Goal: Check status

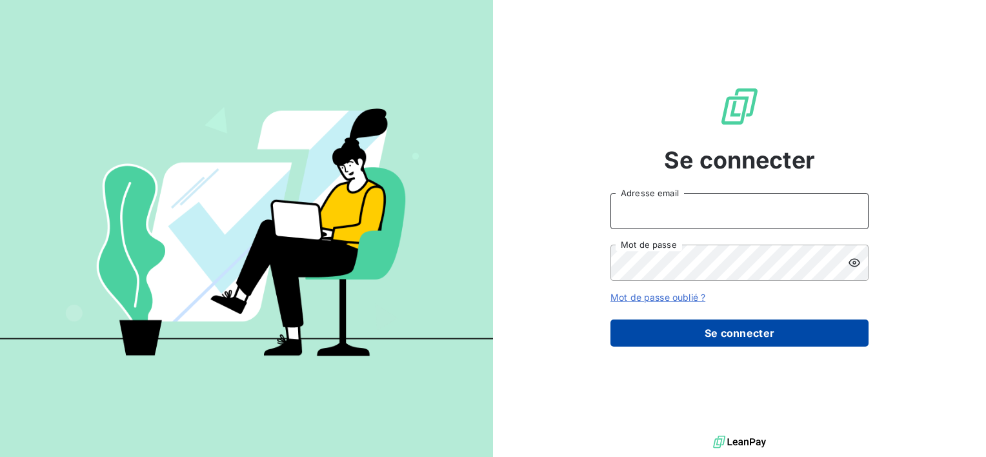
type input "[EMAIL_ADDRESS][DOMAIN_NAME]"
click at [763, 338] on button "Se connecter" at bounding box center [740, 332] width 258 height 27
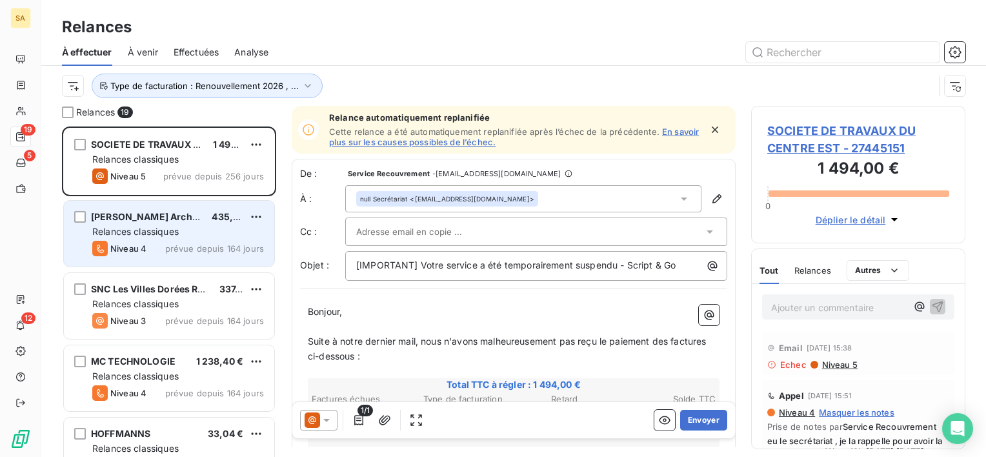
click at [175, 230] on span "Relances classiques" at bounding box center [135, 231] width 86 height 11
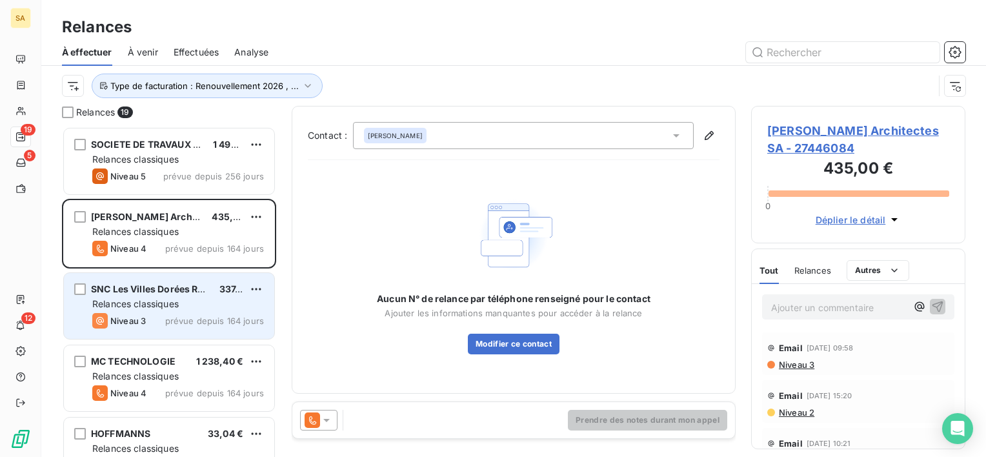
click at [161, 304] on span "Relances classiques" at bounding box center [135, 303] width 86 height 11
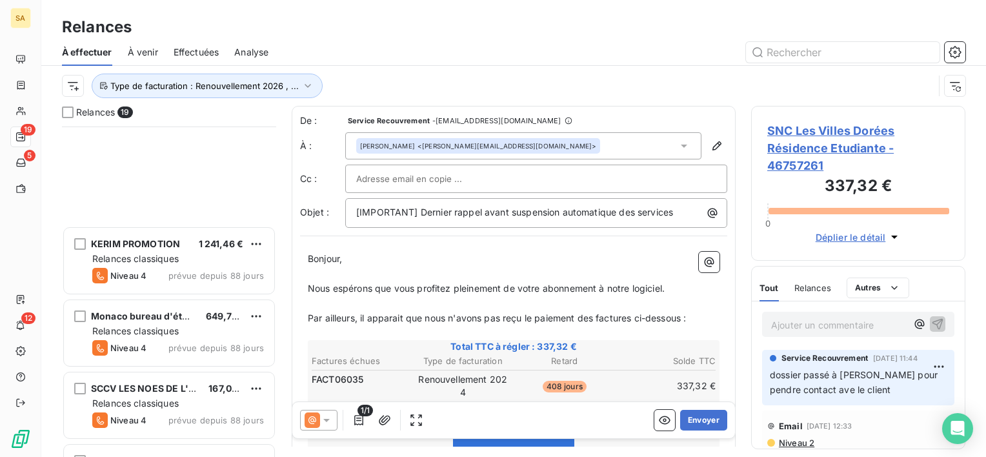
scroll to position [1043, 0]
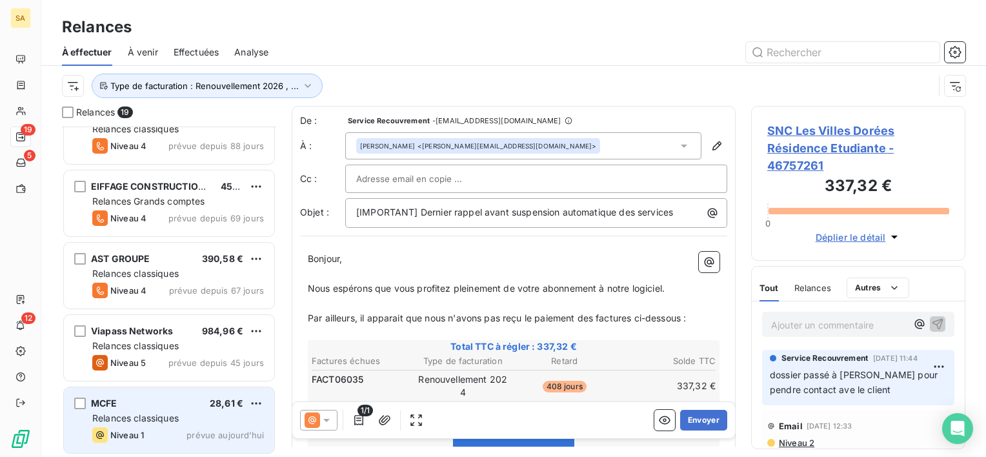
click at [156, 437] on div "Niveau 1 prévue aujourd’hui" at bounding box center [178, 434] width 172 height 15
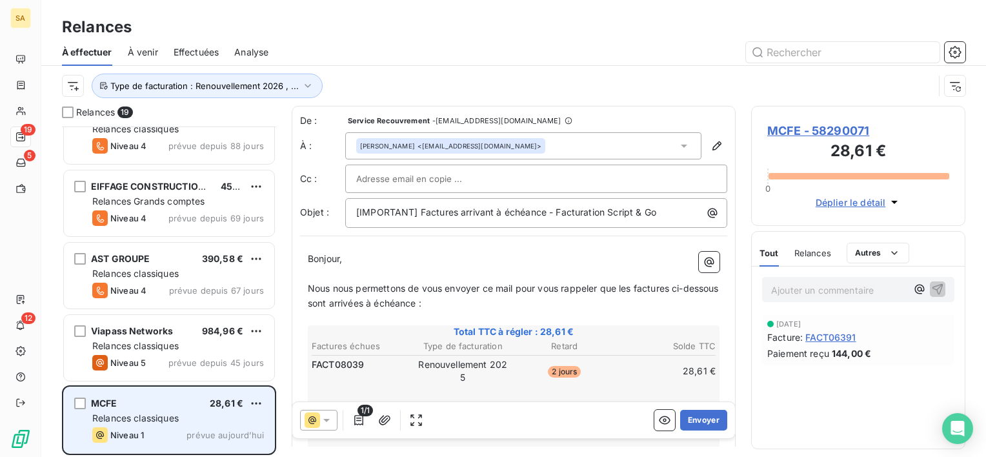
click at [156, 437] on div "Niveau 1 prévue aujourd’hui" at bounding box center [178, 434] width 172 height 15
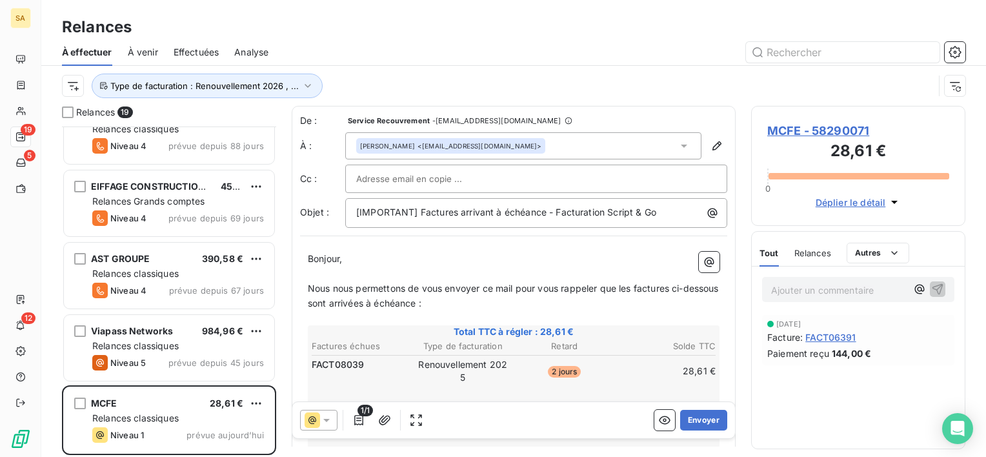
click at [800, 137] on span "MCFE - 58290071" at bounding box center [858, 130] width 182 height 17
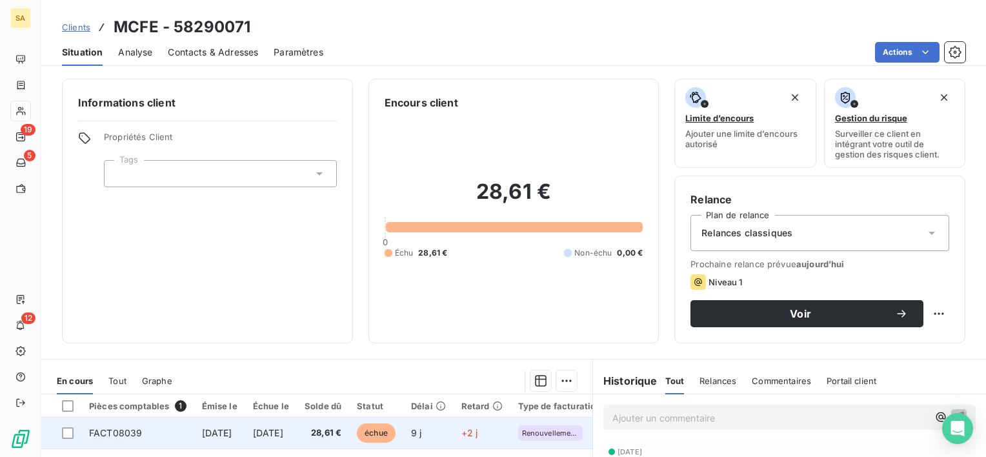
click at [112, 434] on span "FACT08039" at bounding box center [115, 432] width 53 height 11
